Goal: Task Accomplishment & Management: Use online tool/utility

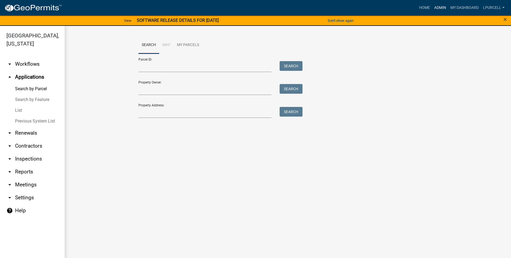
click at [437, 8] on link "Admin" at bounding box center [440, 8] width 16 height 10
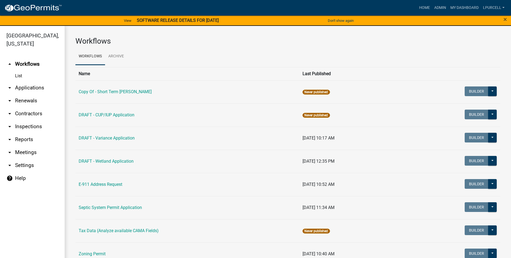
click at [25, 140] on link "arrow_drop_down Reports" at bounding box center [32, 139] width 65 height 13
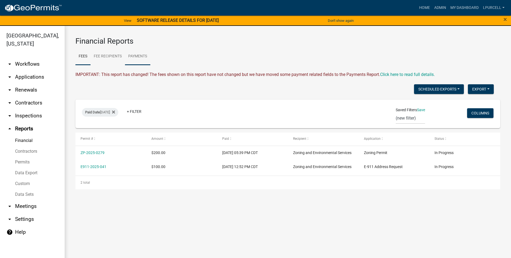
click at [138, 55] on link "Payments" at bounding box center [137, 56] width 25 height 17
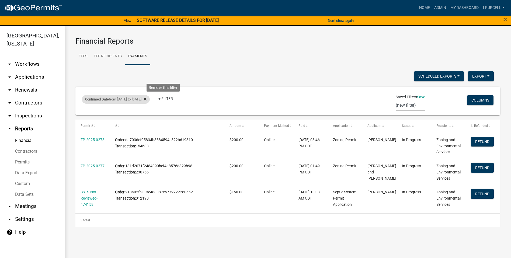
click at [147, 99] on icon at bounding box center [145, 99] width 3 height 3
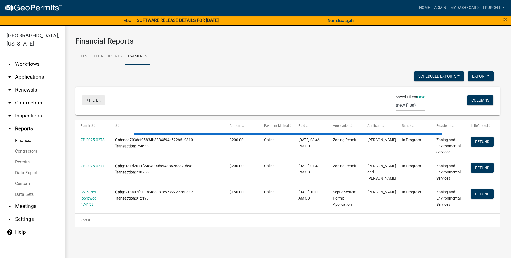
click at [98, 100] on link "+ Filter" at bounding box center [93, 100] width 23 height 10
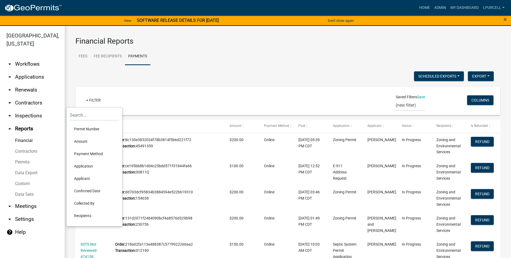
click at [85, 190] on li "Confirmed Date" at bounding box center [94, 191] width 49 height 12
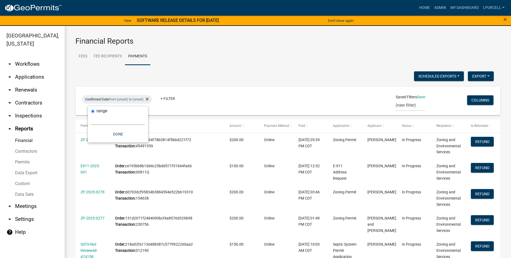
click at [110, 119] on select "[DATE] [DATE] Current Week Previous Week Current Month Last Month Current Calen…" at bounding box center [118, 119] width 54 height 11
select select "previous_1_day"
click at [91, 114] on select "[DATE] [DATE] Current Week Previous Week Current Month Last Month Current Calen…" at bounding box center [118, 119] width 54 height 11
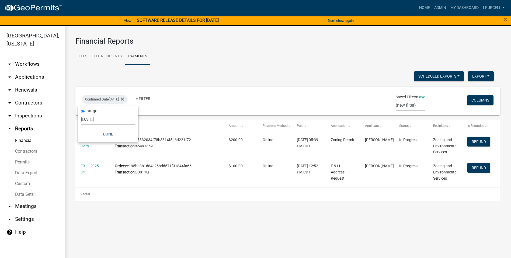
click at [232, 78] on div "Scheduled Exports + Create New Export Excel Format (.xlsx) CSV Format (.csv)" at bounding box center [284, 76] width 426 height 11
